Goal: Communication & Community: Answer question/provide support

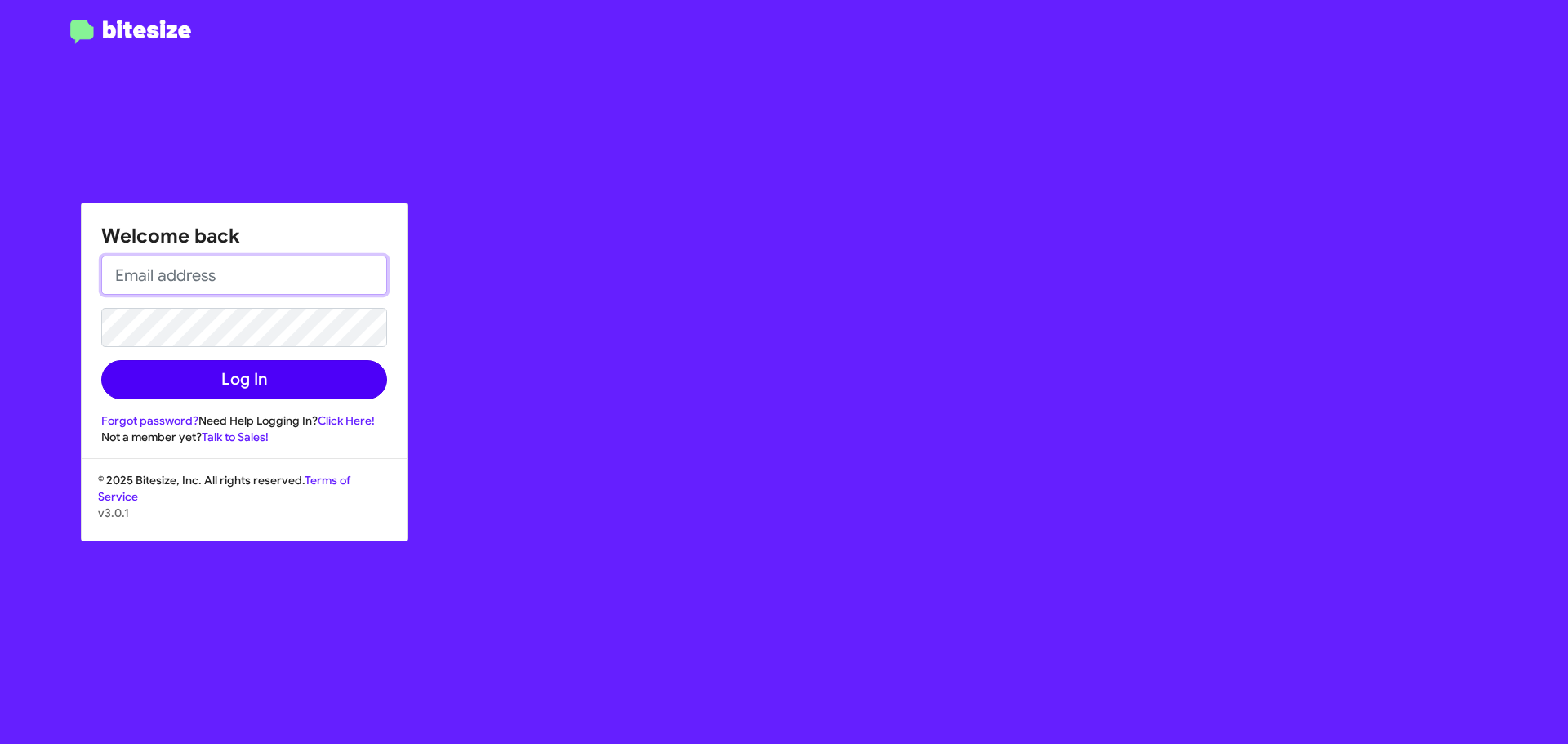
type input "[EMAIL_ADDRESS][DOMAIN_NAME]"
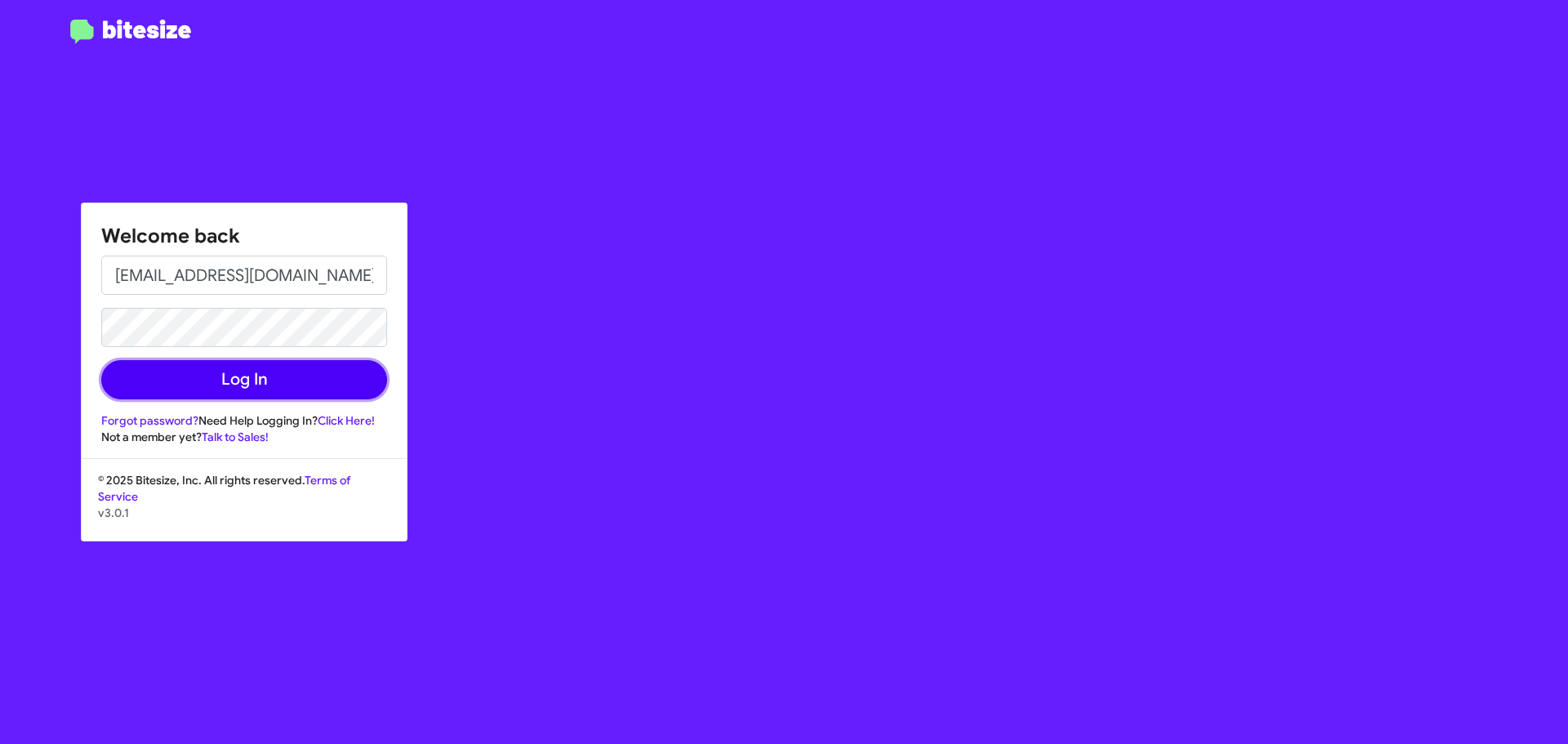
click at [221, 383] on button "Log In" at bounding box center [245, 380] width 286 height 40
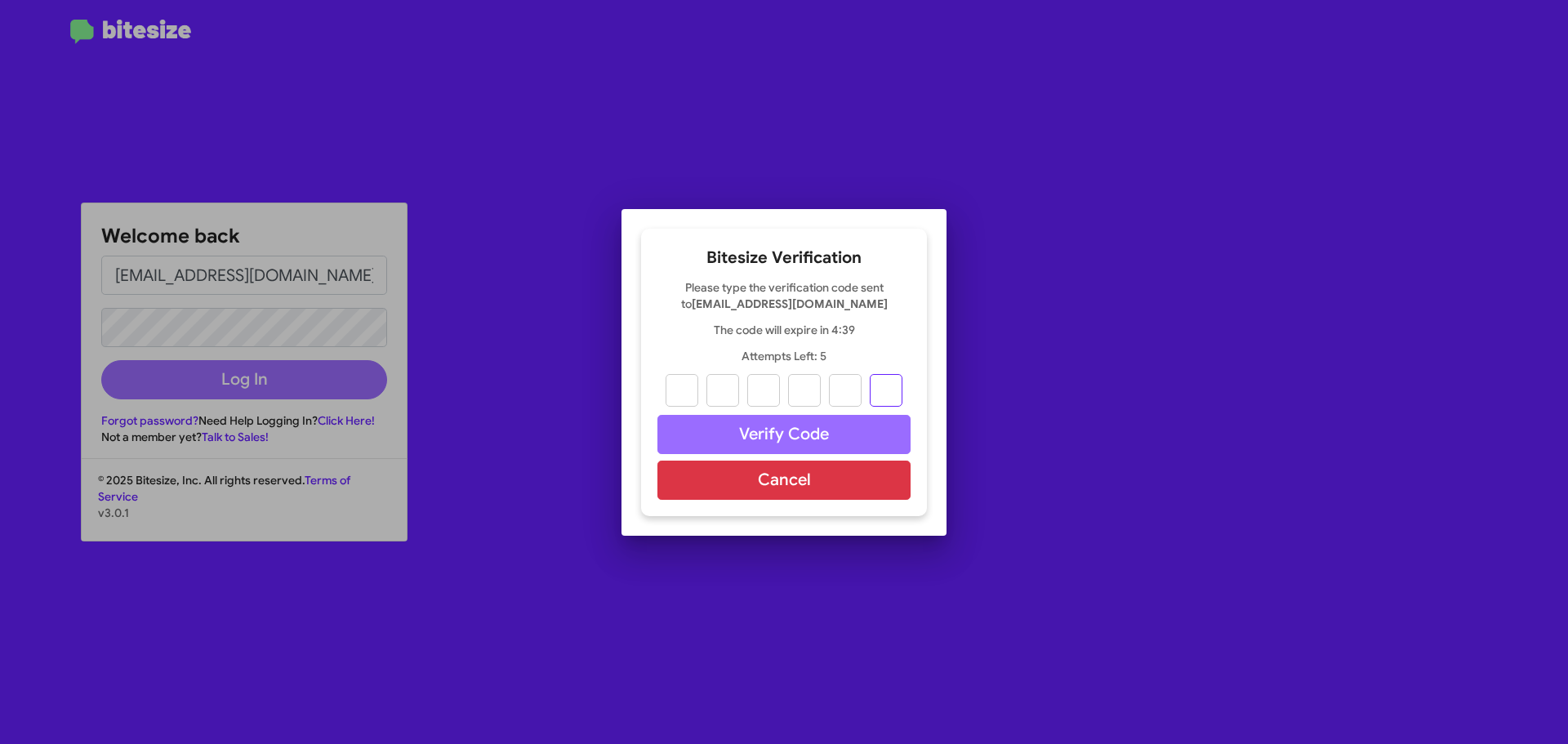
paste input "4"
type input "4"
type input "1"
type input "8"
type input "6"
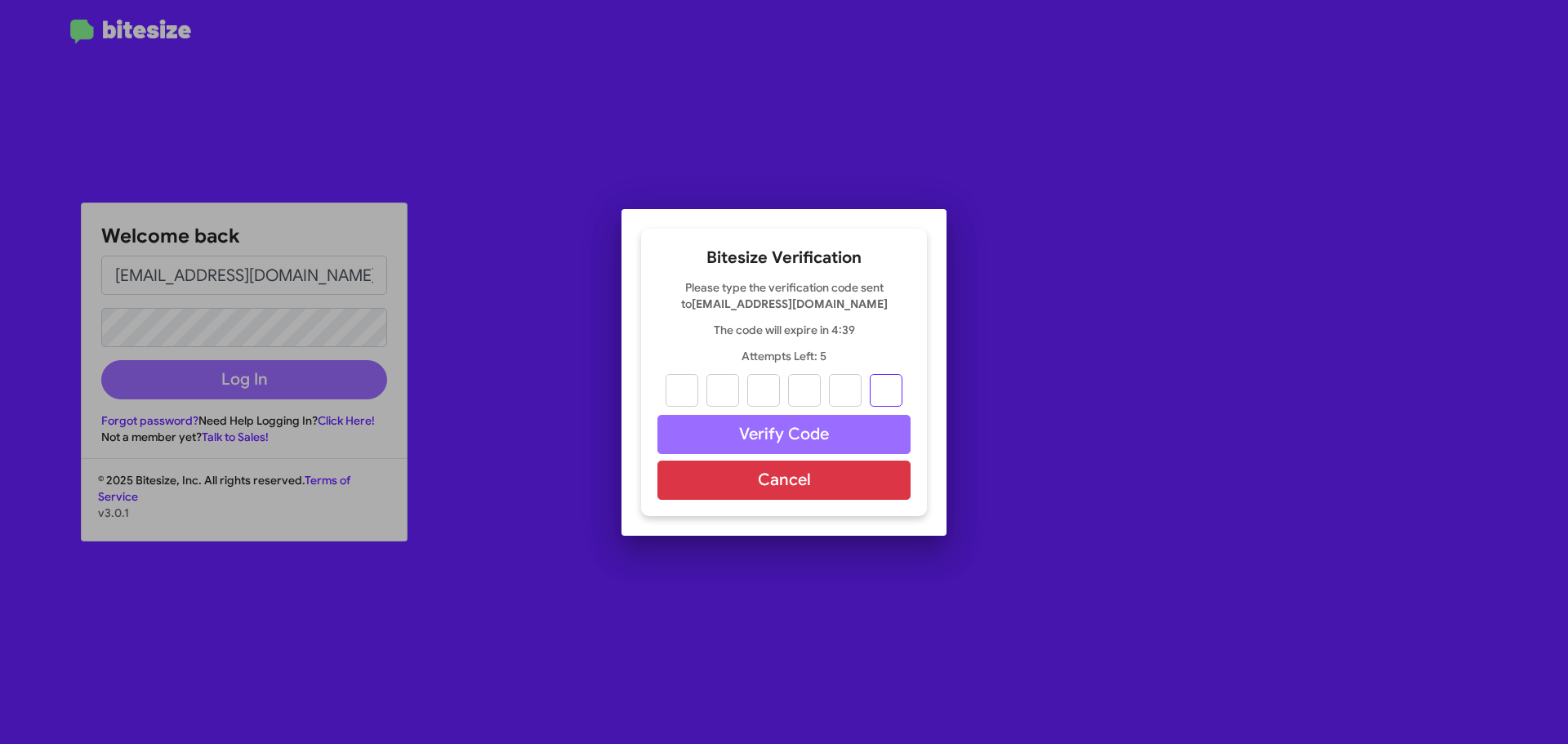
type input "8"
type input "4"
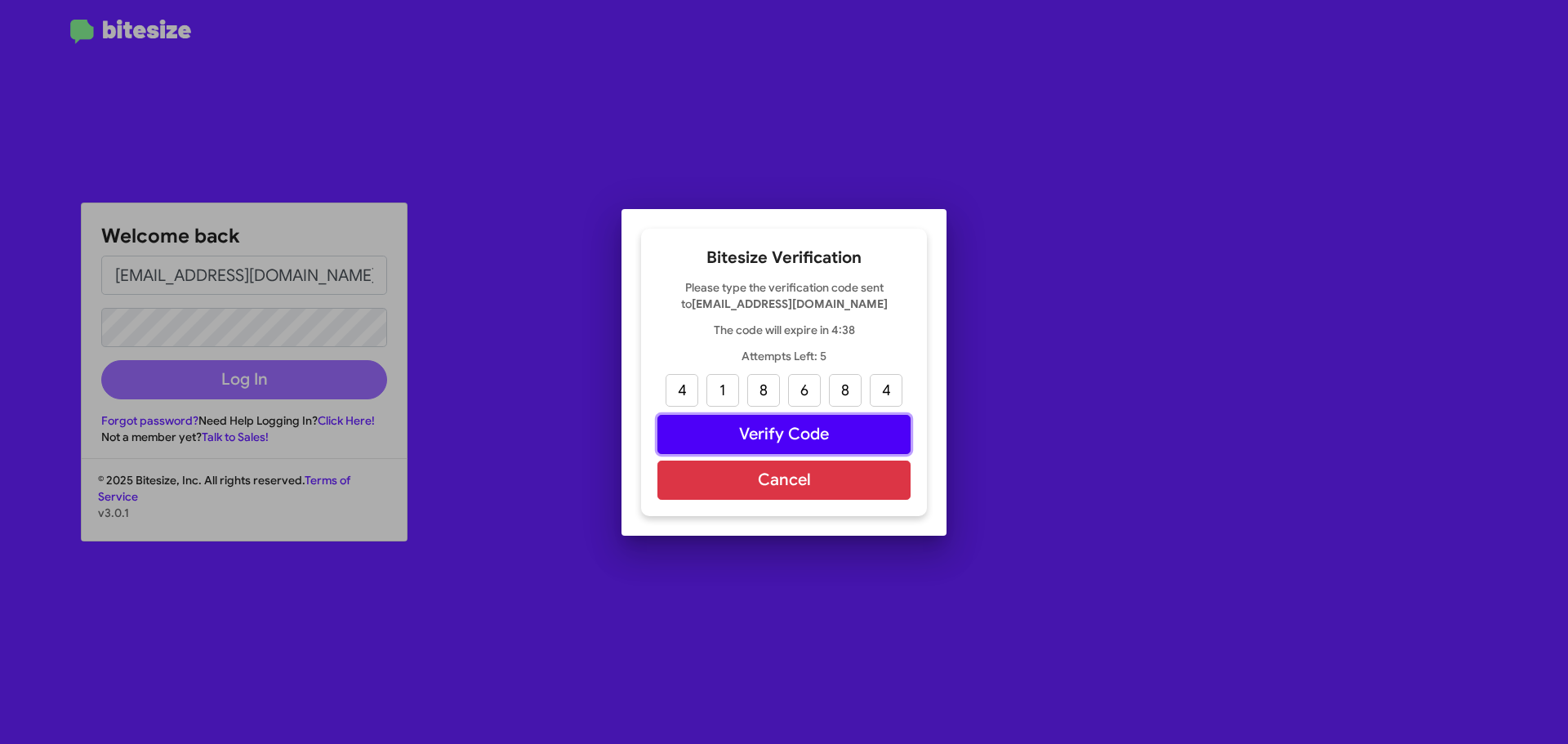
click at [736, 419] on button "Verify Code" at bounding box center [784, 435] width 253 height 40
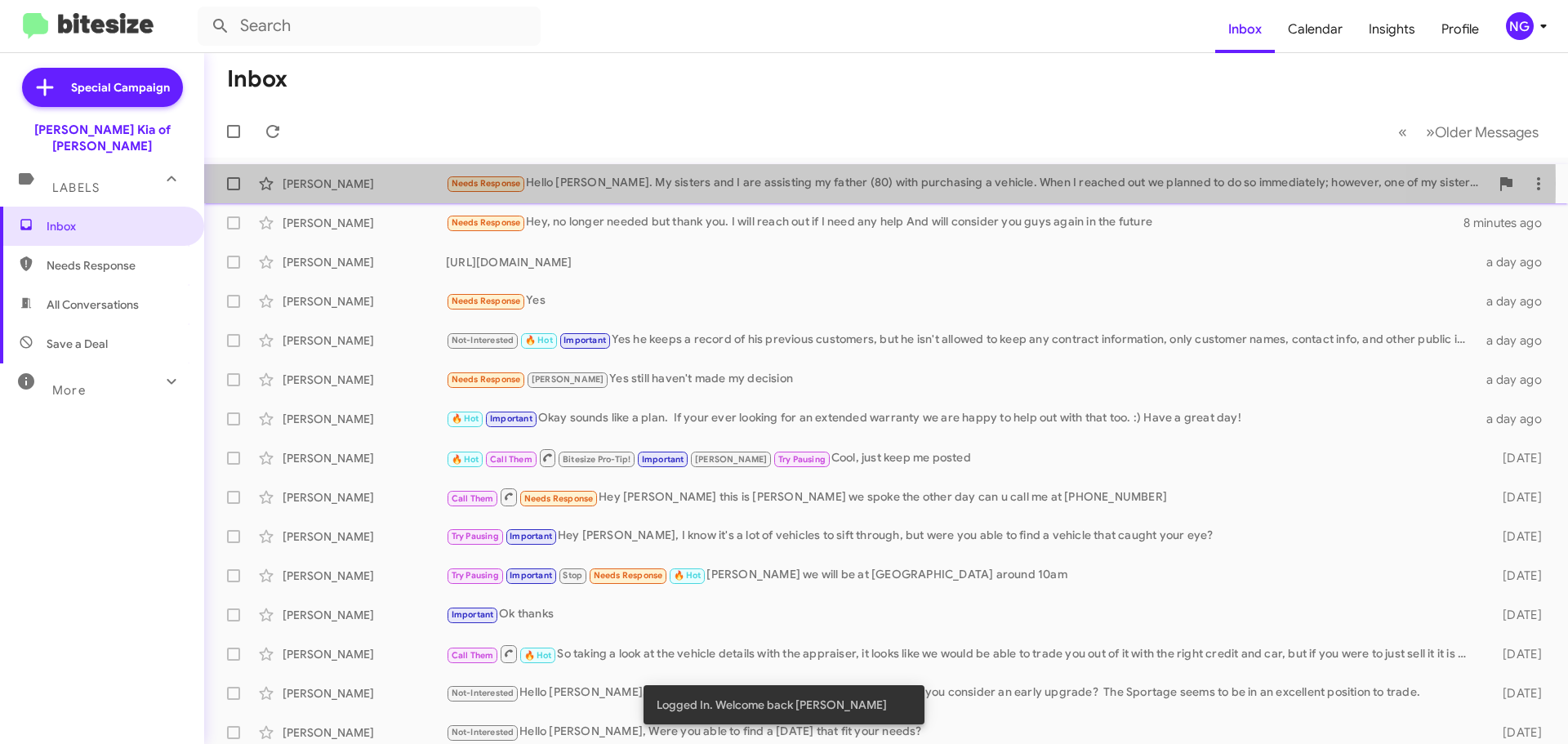
click at [651, 184] on div "Needs Response Hello [PERSON_NAME]. My sisters and I are assisting my father (8…" at bounding box center [968, 184] width 1043 height 19
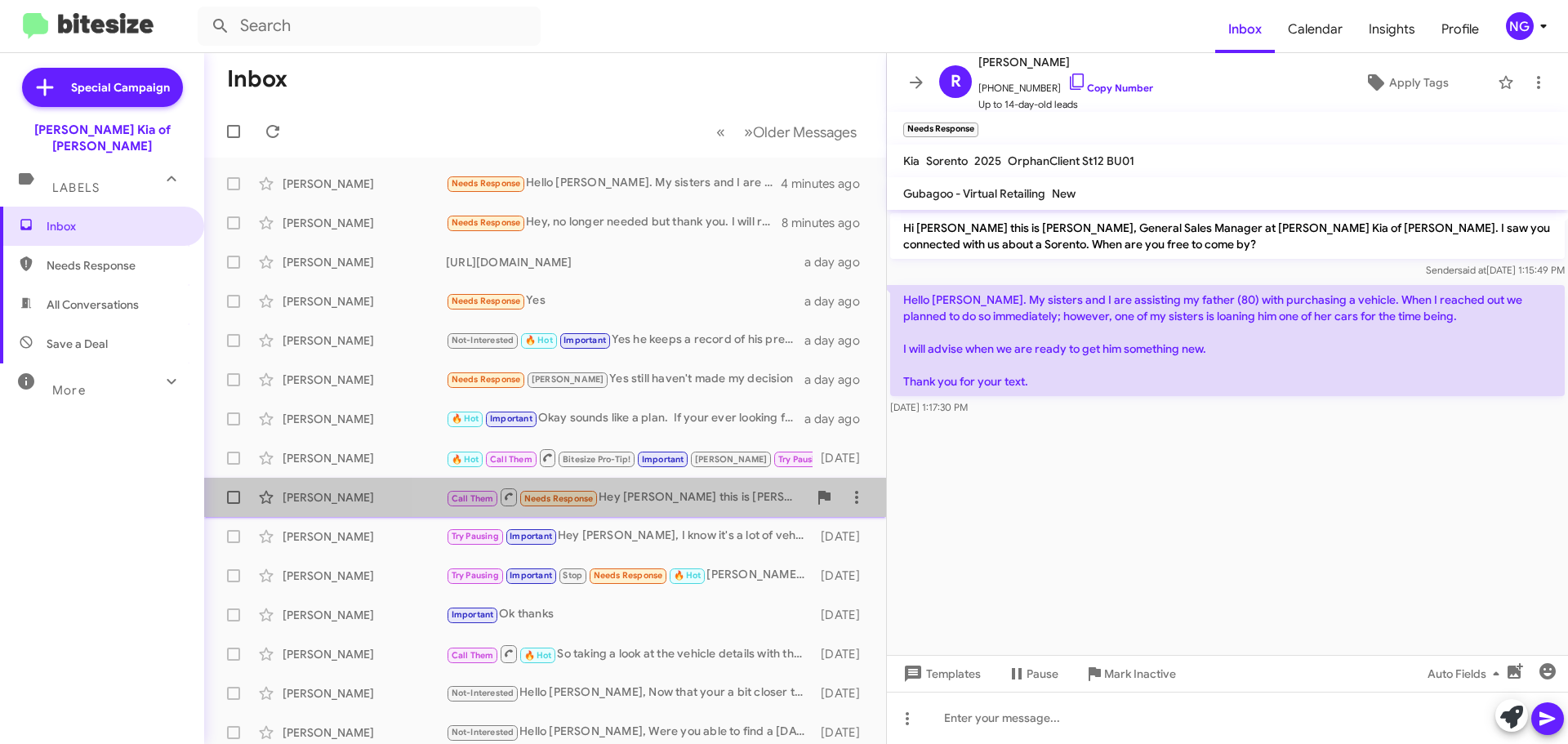
click at [682, 493] on div "Call Them Needs Response Hey steve this is nick we spoke the other day can u ca…" at bounding box center [627, 497] width 362 height 21
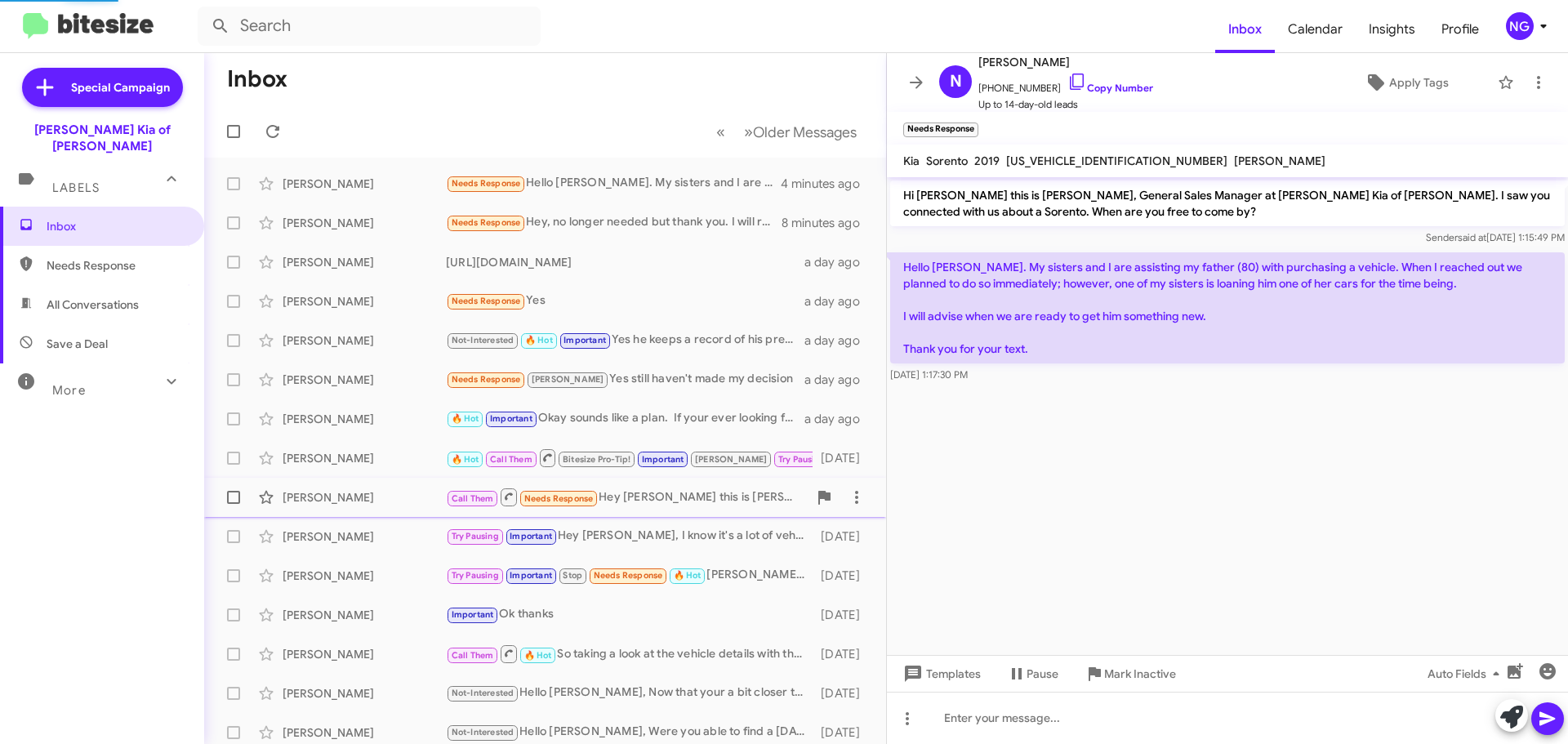
scroll to position [697, 0]
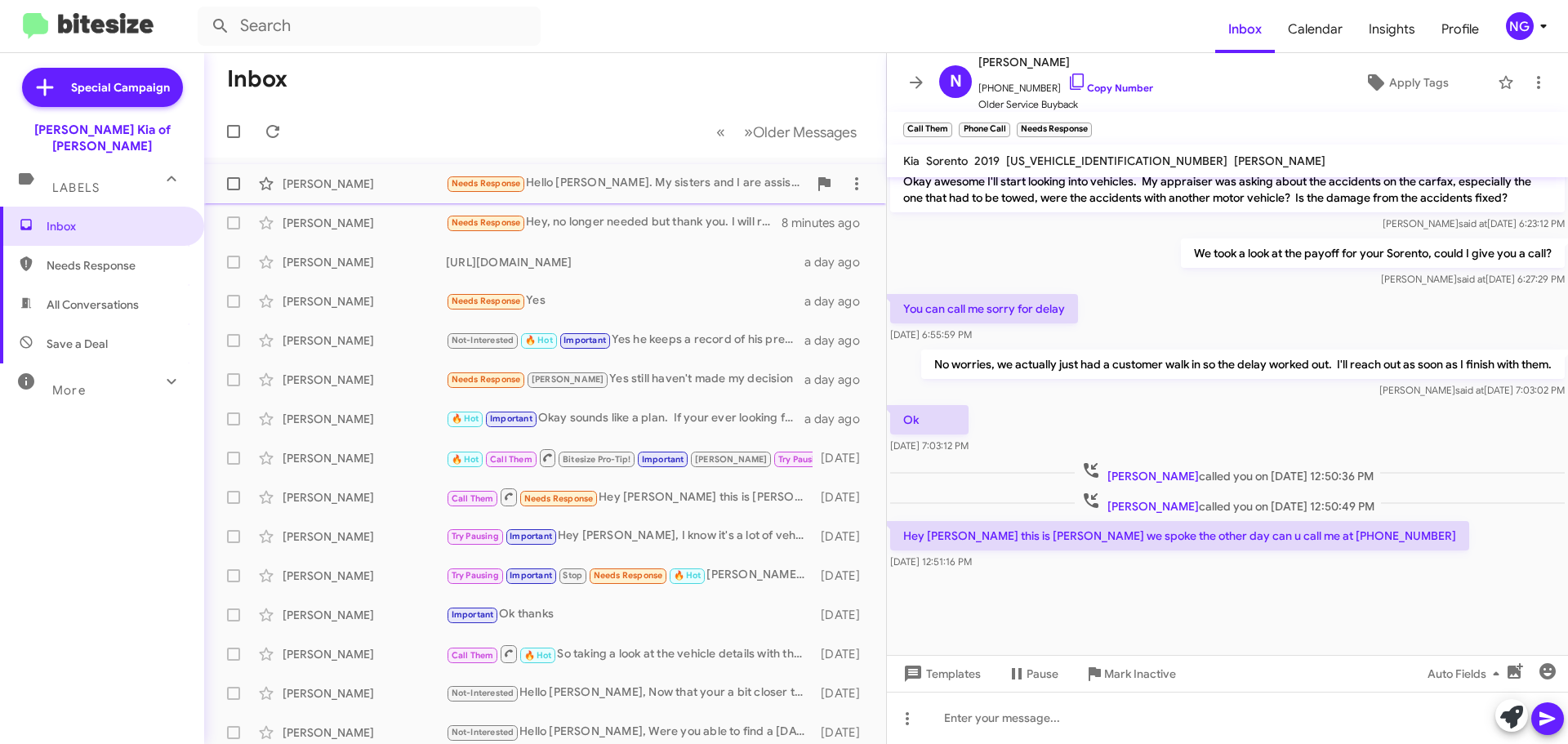
click at [623, 165] on span "Robert Hast Needs Response Hello Stephen. My sisters and I are assisting my fat…" at bounding box center [545, 184] width 682 height 40
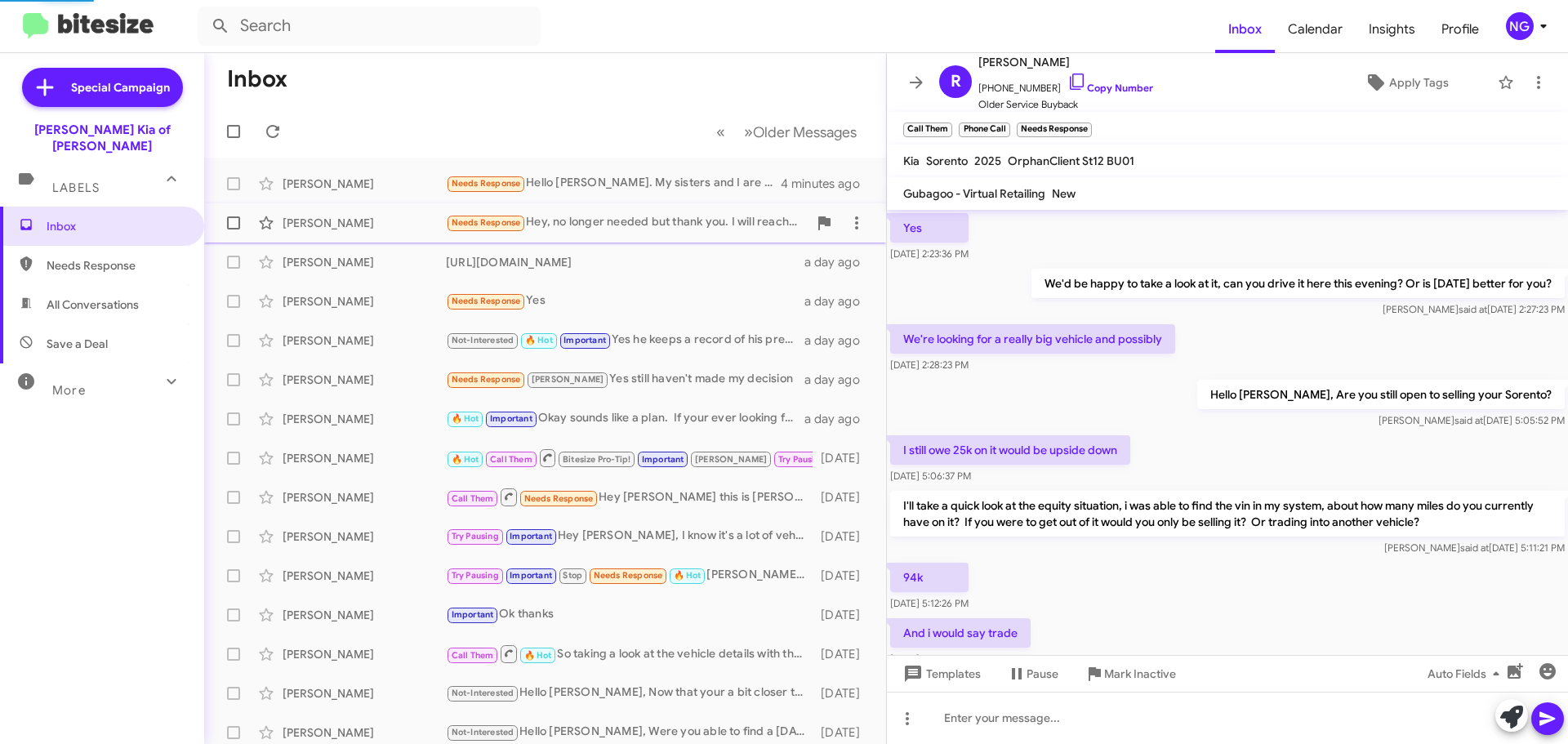
click at [645, 206] on span "Jack Zylberberg Needs Response Hey, no longer needed but thank you. I will reac…" at bounding box center [545, 223] width 682 height 40
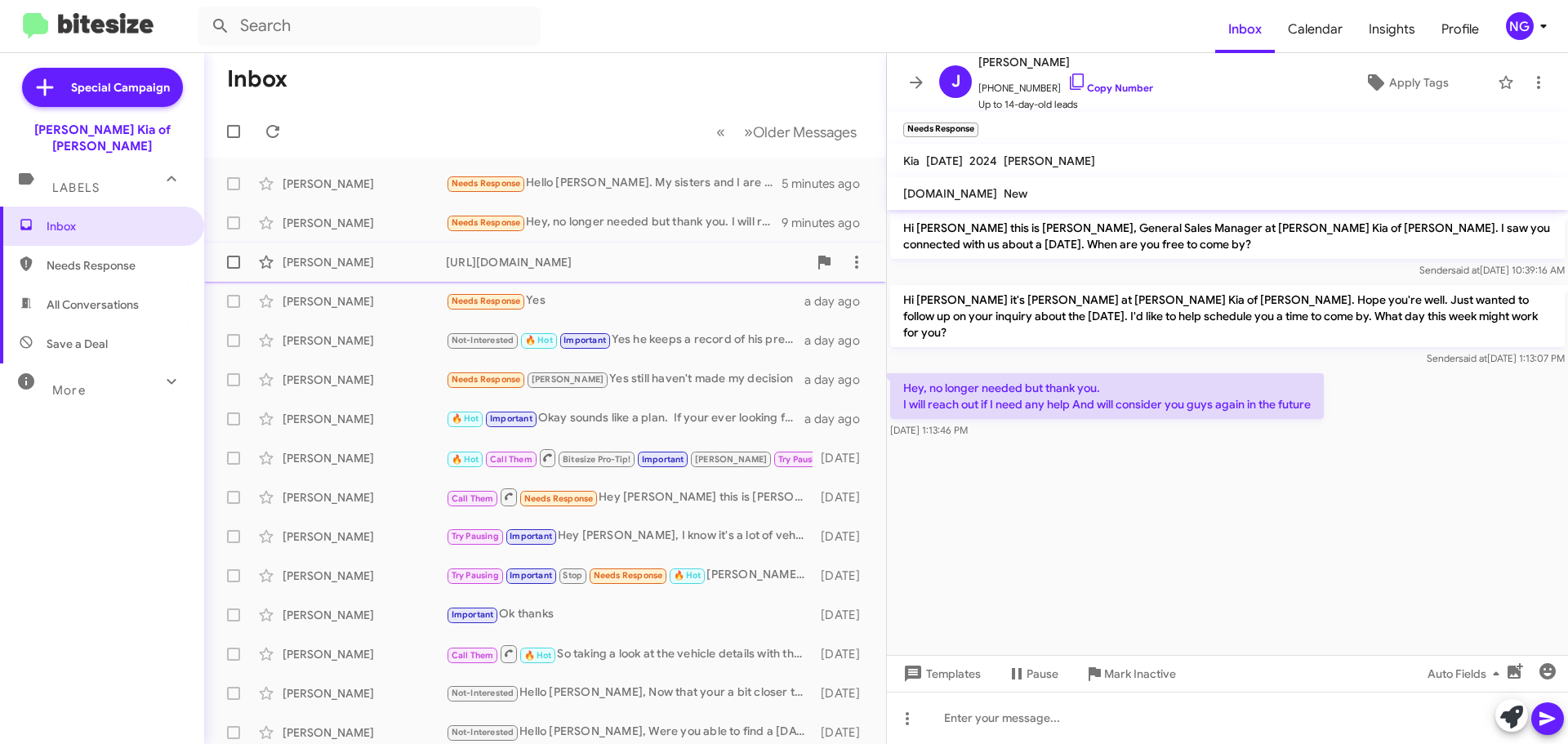
click at [610, 270] on div "George Segale https://www.nielsenkiaofnewton.com/used-inventory/index.htm a day…" at bounding box center [545, 262] width 655 height 33
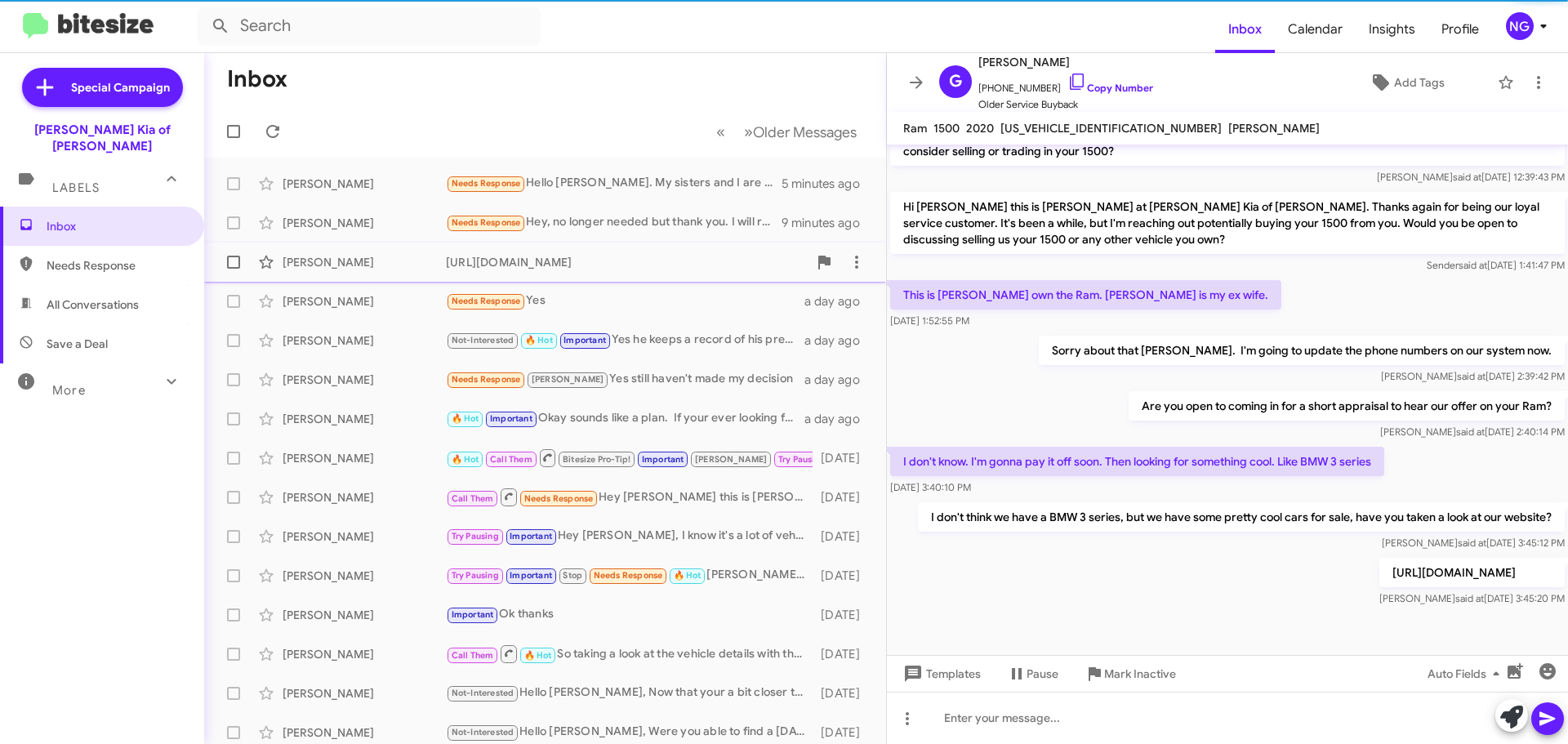
scroll to position [243, 0]
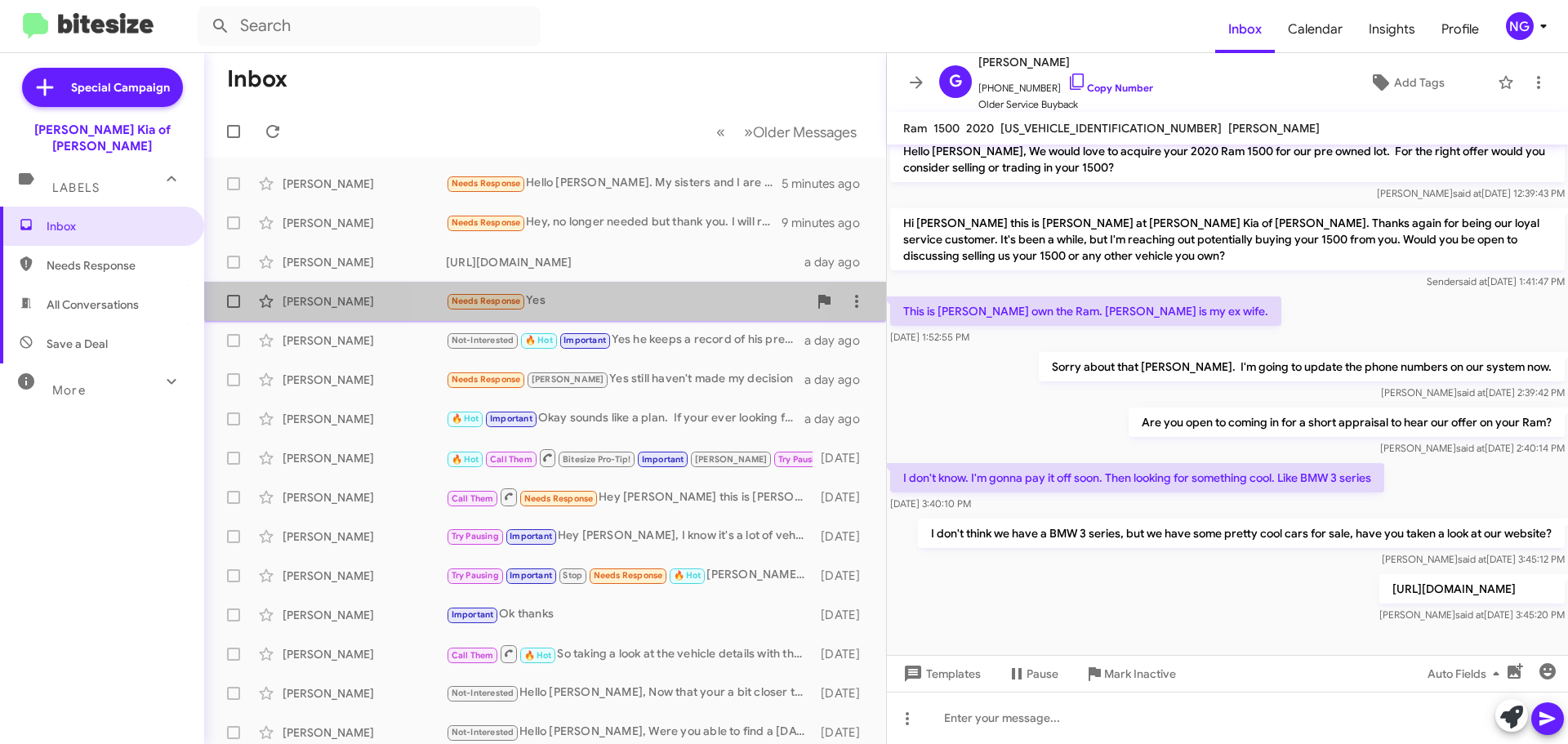
click at [611, 283] on span "Nicholas Katsock Needs Response Yes a day ago" at bounding box center [545, 301] width 682 height 40
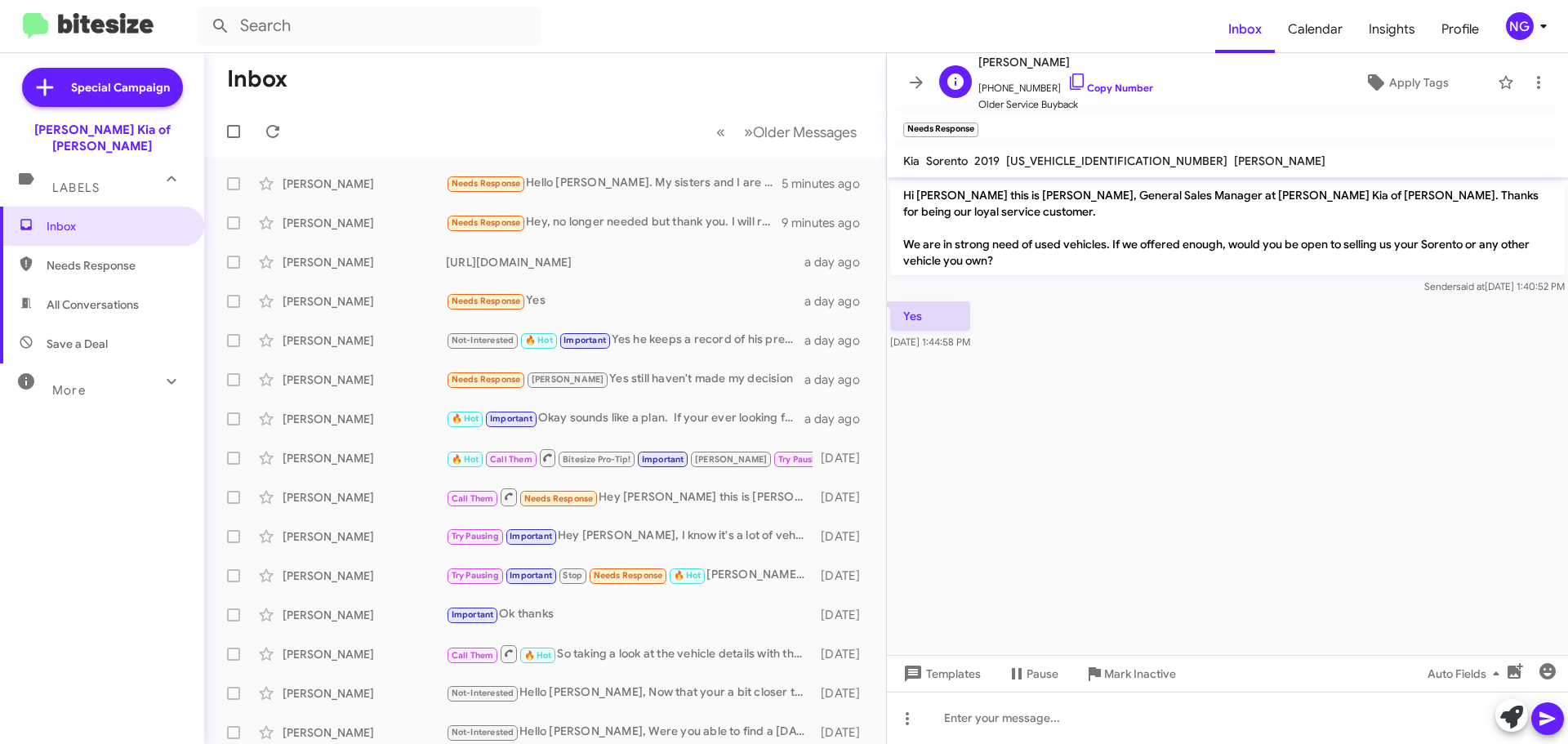
click at [1016, 86] on span "+18456725329 Copy Number" at bounding box center [1066, 84] width 175 height 24
click at [1021, 88] on span "+18456725329 Copy Number" at bounding box center [1066, 84] width 175 height 24
click at [1102, 76] on span "+18456725329 Copy Number" at bounding box center [1066, 84] width 175 height 24
click at [1103, 88] on link "Copy Number" at bounding box center [1109, 88] width 86 height 12
click at [1079, 91] on link "Copy Number" at bounding box center [1109, 88] width 86 height 12
